Goal: Information Seeking & Learning: Learn about a topic

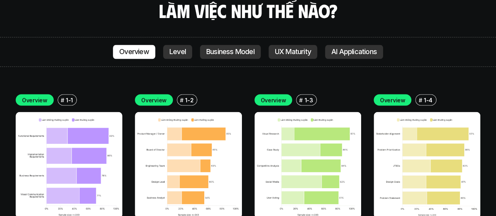
scroll to position [2208, 0]
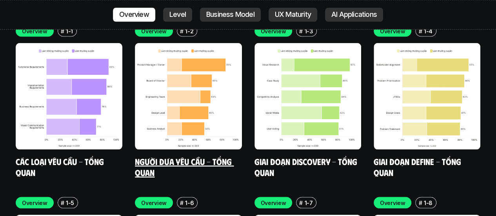
click at [216, 156] on link "Người đưa yêu cầu - Tổng quan" at bounding box center [184, 167] width 99 height 22
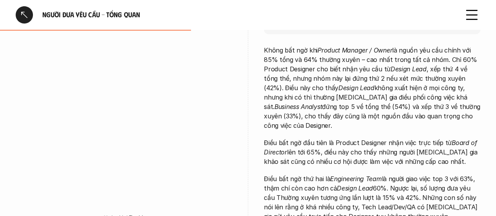
scroll to position [199, 0]
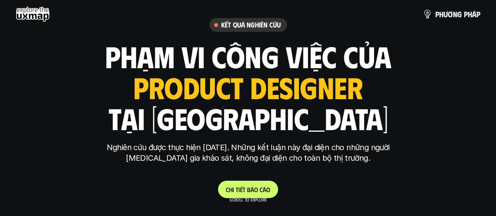
click at [39, 18] on use at bounding box center [33, 14] width 34 height 16
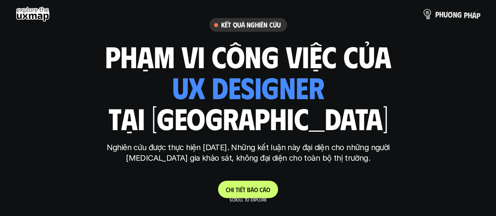
click at [447, 12] on p "p h ư ơ n g p h á p" at bounding box center [457, 14] width 45 height 9
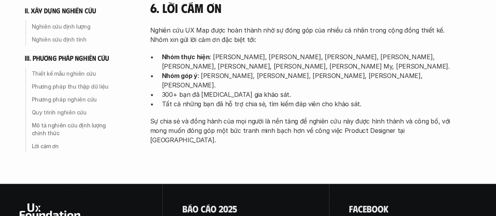
scroll to position [2632, 0]
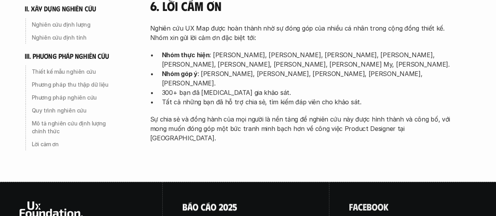
click at [226, 202] on p "B á o c á o 2 0 2 5" at bounding box center [209, 207] width 55 height 10
